Goal: Submit feedback/report problem

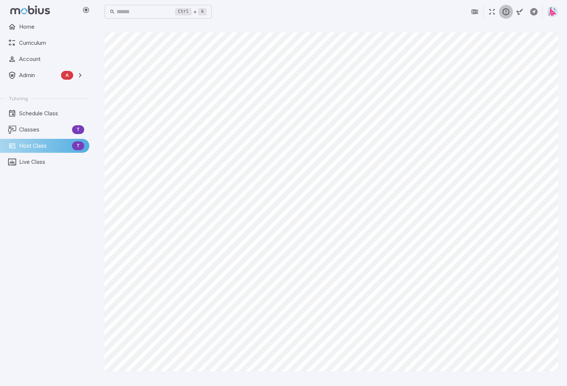
click at [471, 11] on icon "button" at bounding box center [506, 12] width 8 height 8
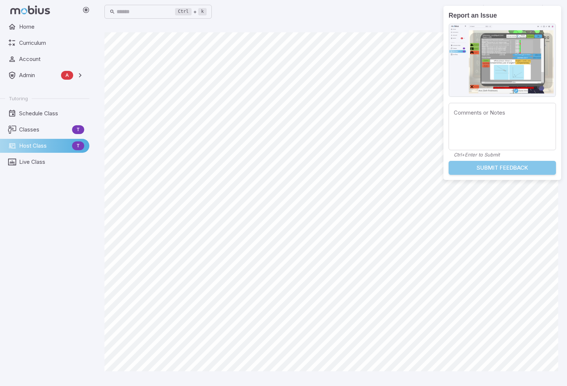
click at [471, 165] on button "Submit Feedback" at bounding box center [501, 168] width 107 height 14
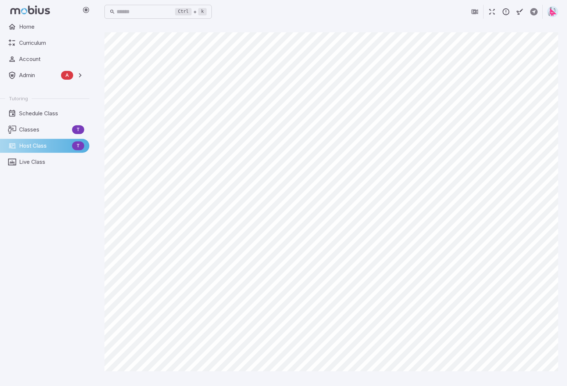
click at [471, 11] on icon "button" at bounding box center [506, 12] width 8 height 8
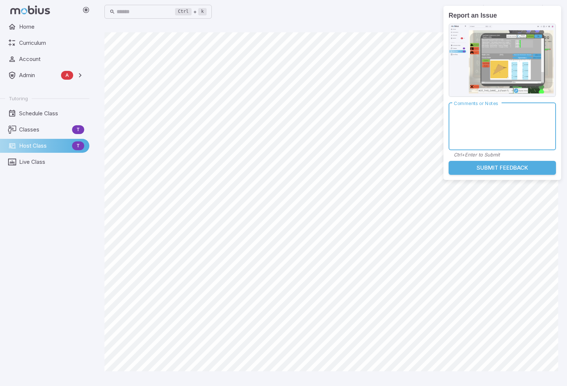
click at [471, 112] on textarea "Comments or Notes" at bounding box center [501, 126] width 97 height 35
type textarea "********"
click at [471, 168] on button "Submit Feedback" at bounding box center [501, 168] width 107 height 14
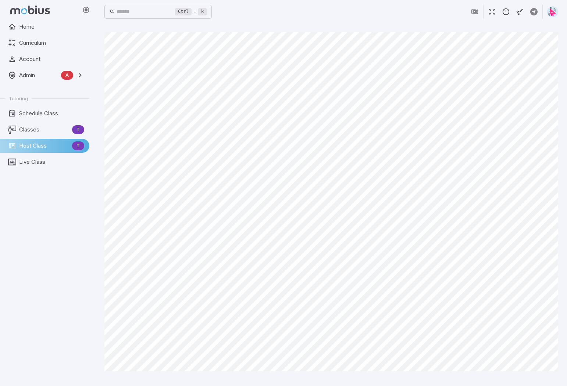
click at [471, 13] on icon "button" at bounding box center [506, 12] width 8 height 8
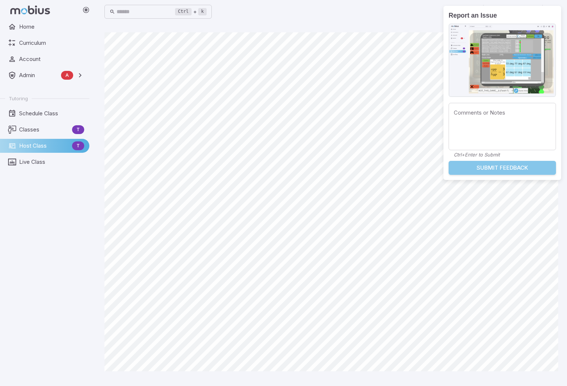
click at [471, 167] on button "Submit Feedback" at bounding box center [501, 168] width 107 height 14
